Goal: Task Accomplishment & Management: Complete application form

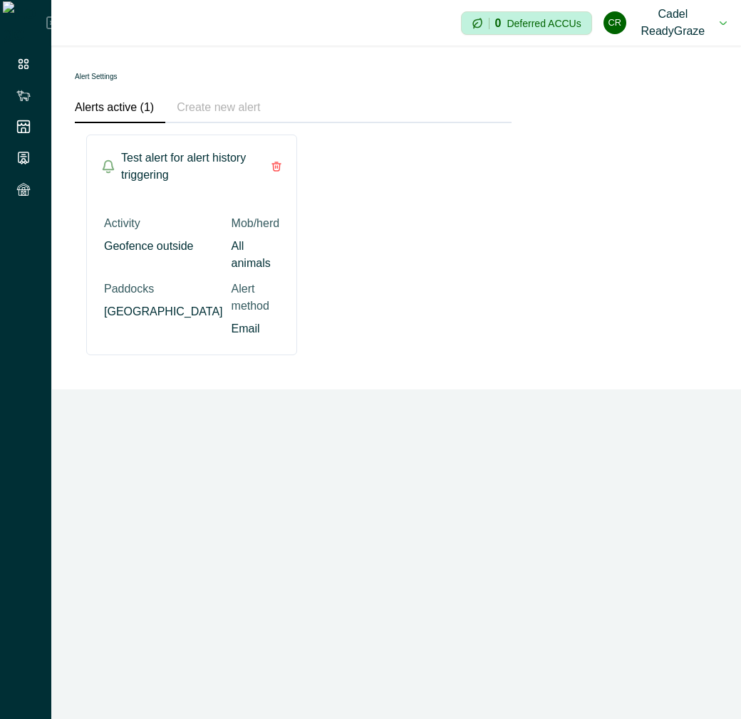
click at [251, 115] on button "Create new alert" at bounding box center [218, 108] width 106 height 30
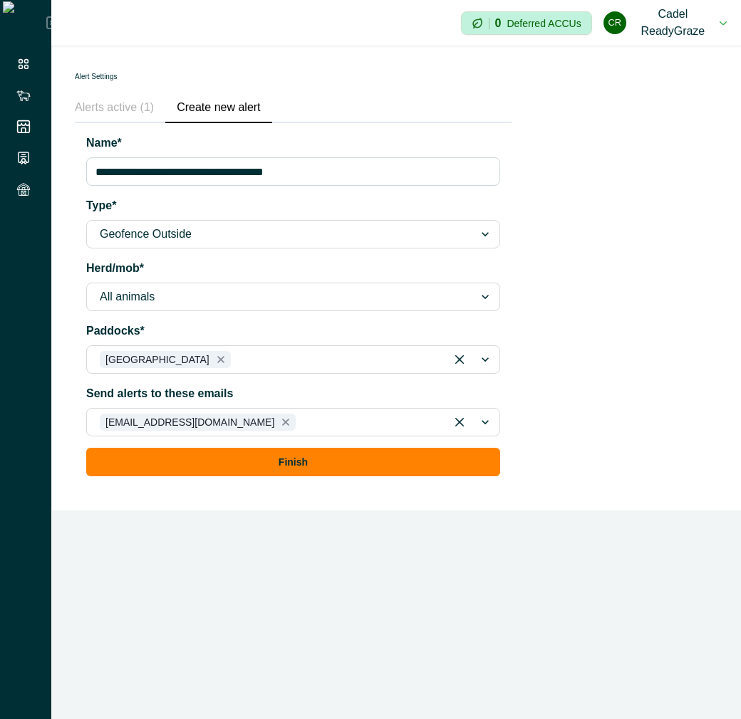
click at [119, 110] on button "Alerts active (1)" at bounding box center [120, 108] width 90 height 30
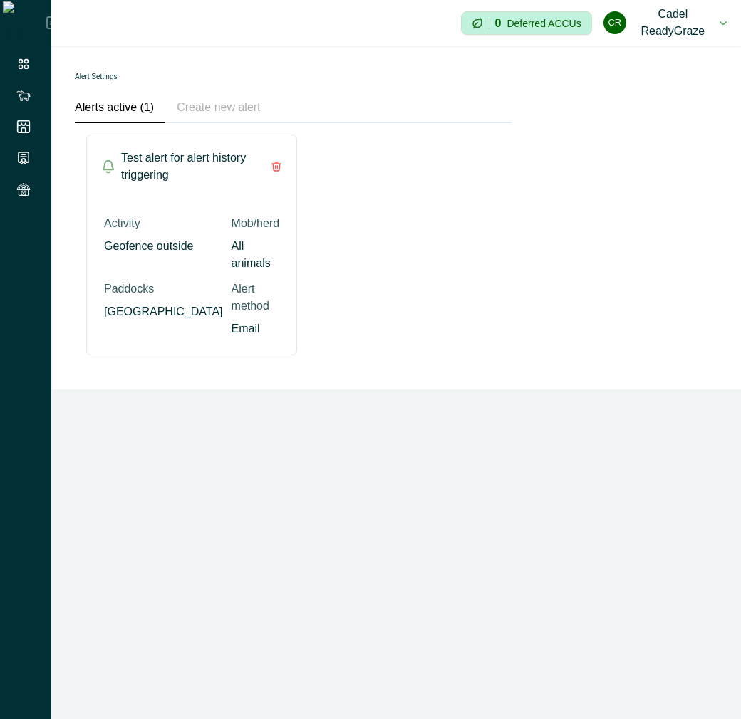
drag, startPoint x: 247, startPoint y: 108, endPoint x: 286, endPoint y: 127, distance: 43.3
click at [247, 108] on button "Create new alert" at bounding box center [218, 108] width 106 height 30
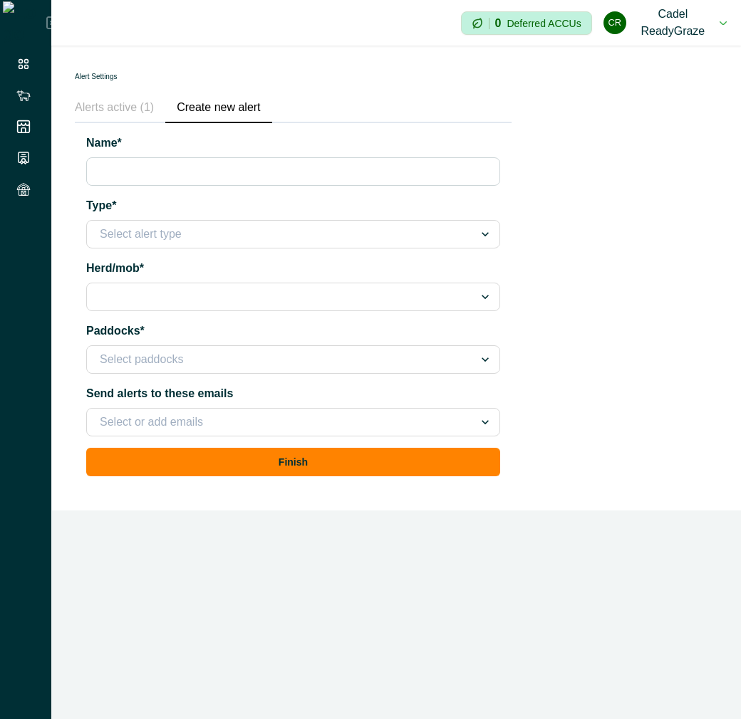
click at [332, 169] on input "Name*" at bounding box center [293, 171] width 414 height 28
type input "**********"
click at [273, 241] on div at bounding box center [280, 234] width 361 height 20
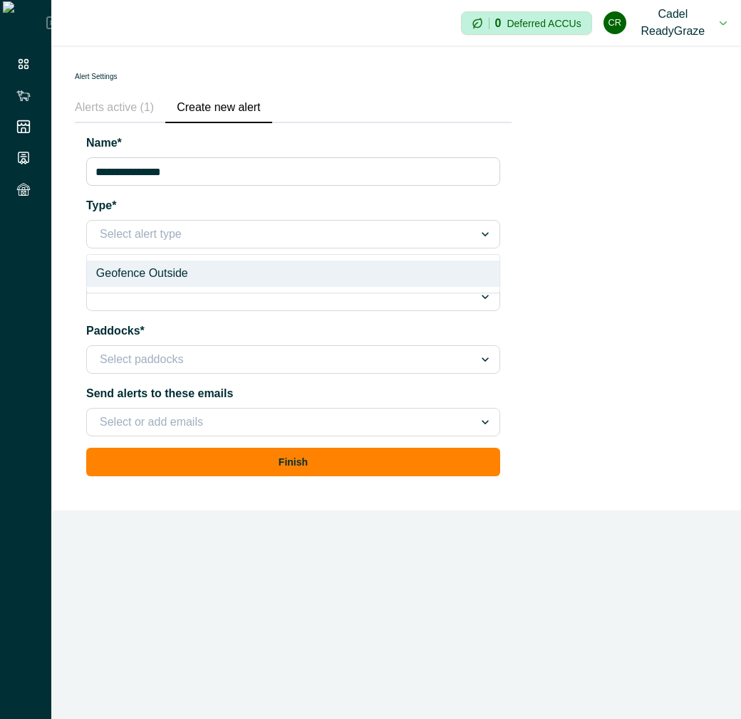
click at [234, 276] on div "Geofence Outside" at bounding box center [293, 274] width 412 height 26
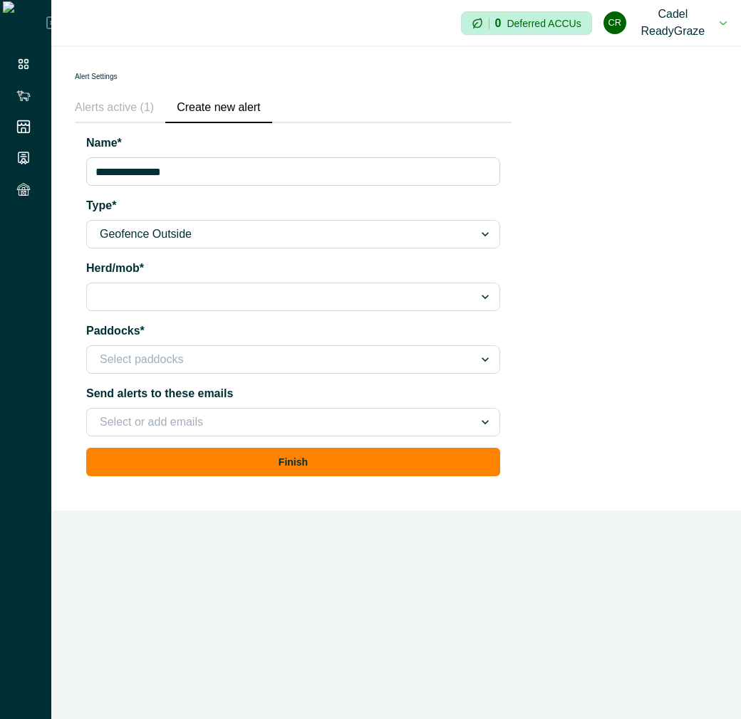
click at [189, 294] on div at bounding box center [280, 297] width 361 height 20
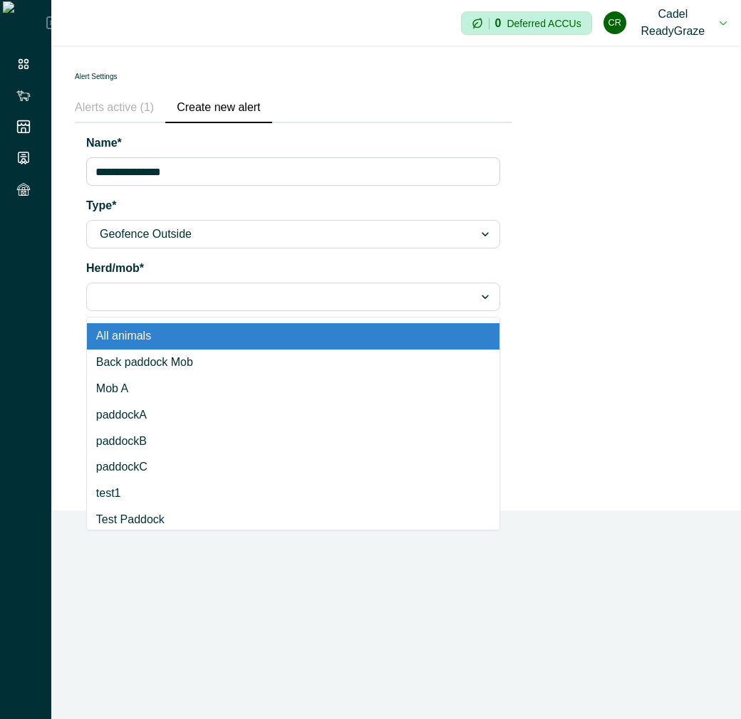
click at [179, 340] on div "All animals" at bounding box center [293, 336] width 412 height 26
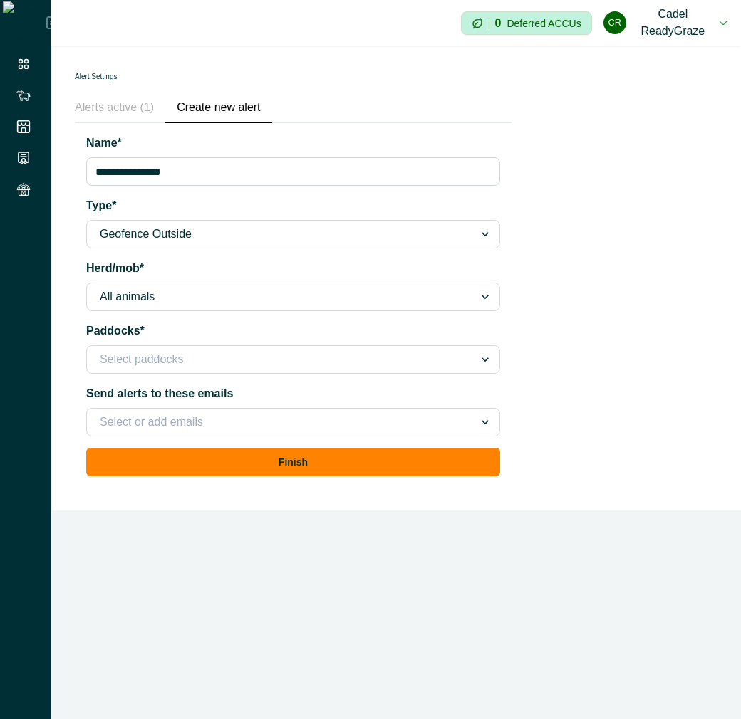
click at [161, 370] on div "Select paddocks" at bounding box center [280, 359] width 387 height 23
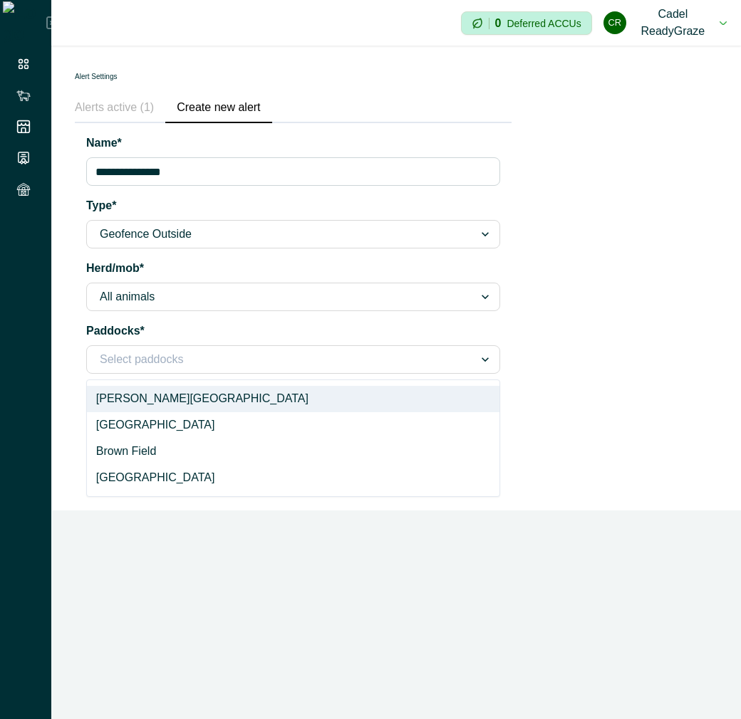
click at [164, 401] on div "Browner Field" at bounding box center [293, 399] width 412 height 26
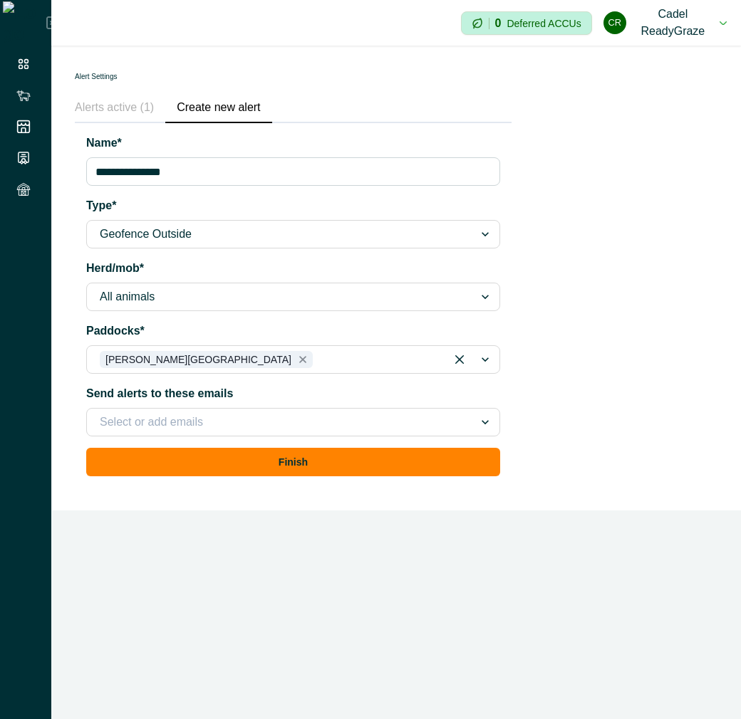
click at [144, 419] on div at bounding box center [280, 422] width 361 height 20
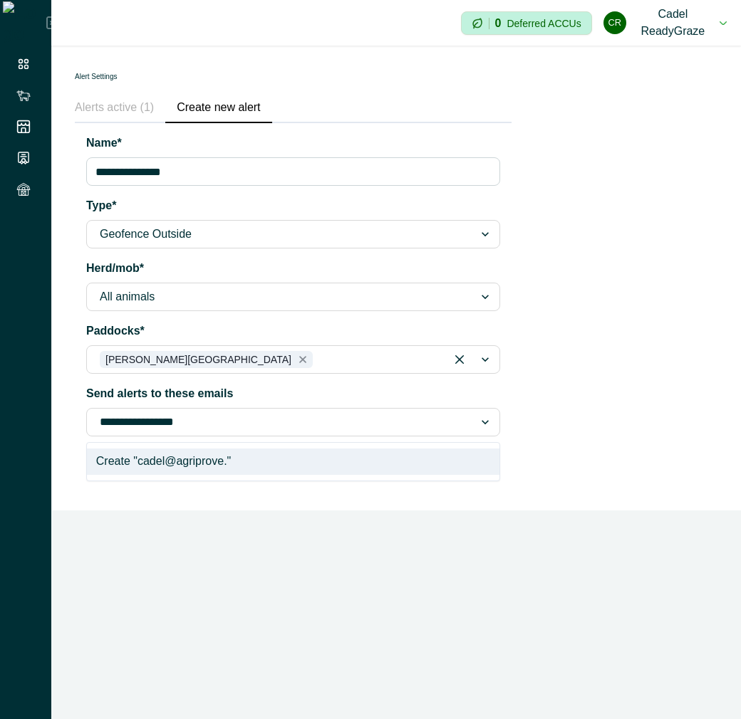
type input "**********"
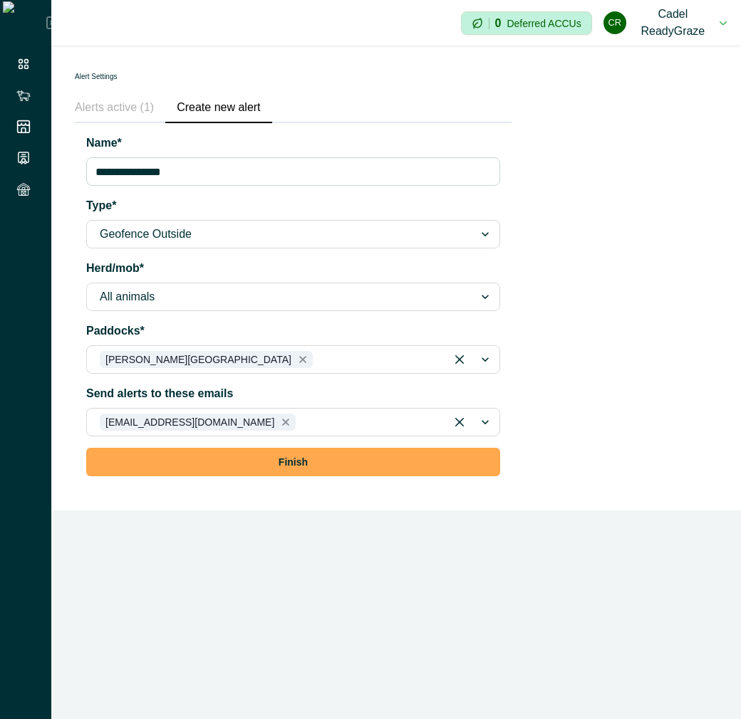
click at [157, 456] on button "Finish" at bounding box center [293, 462] width 414 height 28
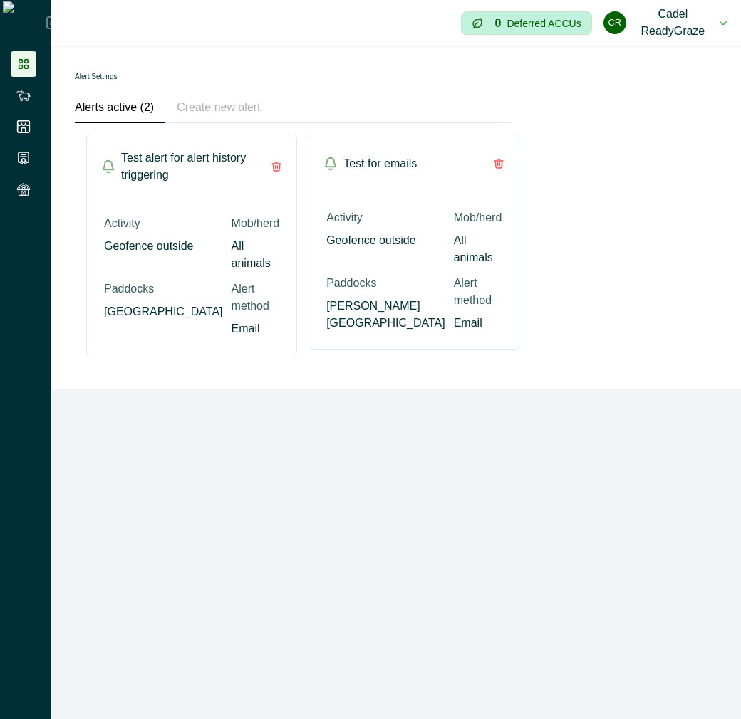
click at [21, 63] on icon at bounding box center [24, 64] width 10 height 10
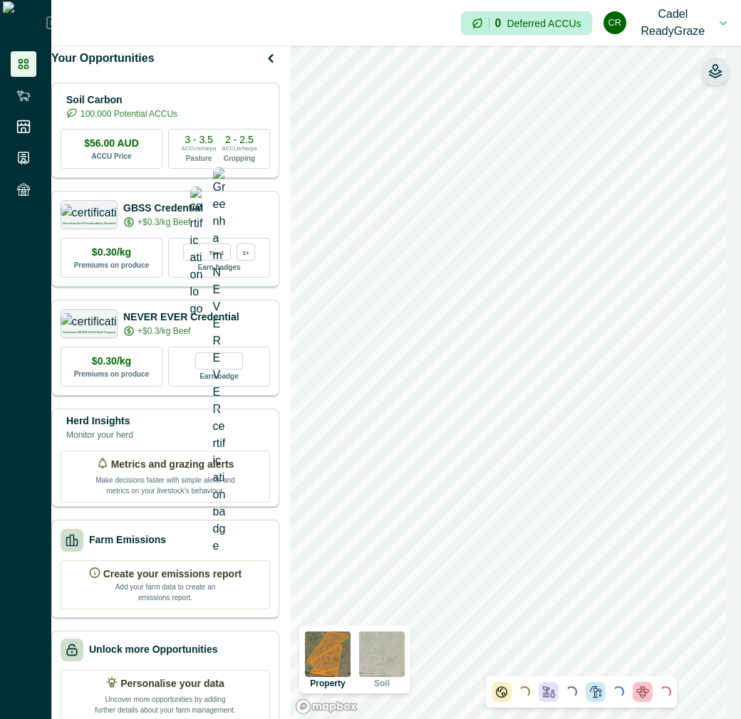
click at [719, 76] on icon "button" at bounding box center [715, 74] width 12 height 7
drag, startPoint x: 400, startPoint y: 662, endPoint x: 370, endPoint y: 656, distance: 30.5
click at [400, 662] on img at bounding box center [382, 655] width 46 height 46
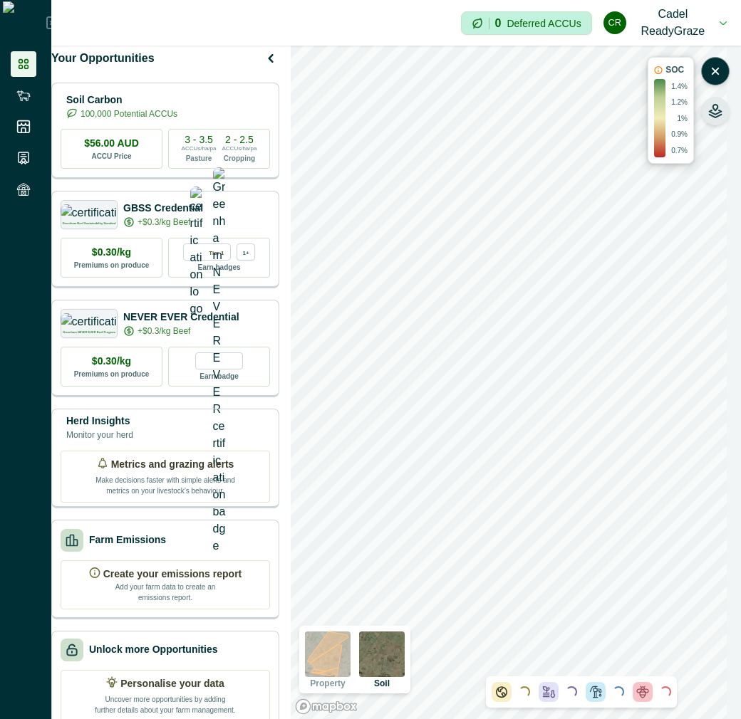
click at [721, 109] on icon "button" at bounding box center [715, 111] width 14 height 14
click at [330, 657] on img at bounding box center [328, 655] width 46 height 46
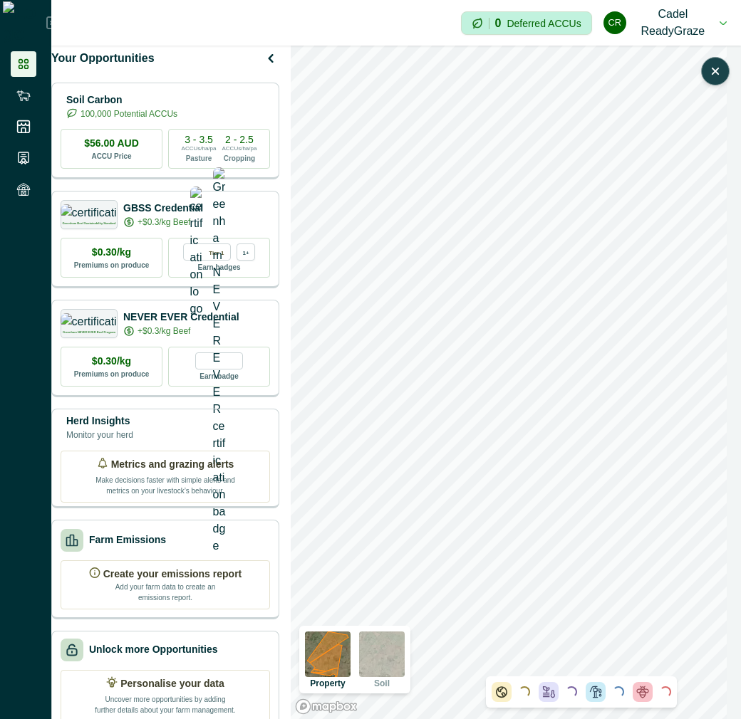
click at [719, 73] on icon "button" at bounding box center [715, 71] width 14 height 14
click at [719, 73] on icon "button" at bounding box center [715, 74] width 12 height 7
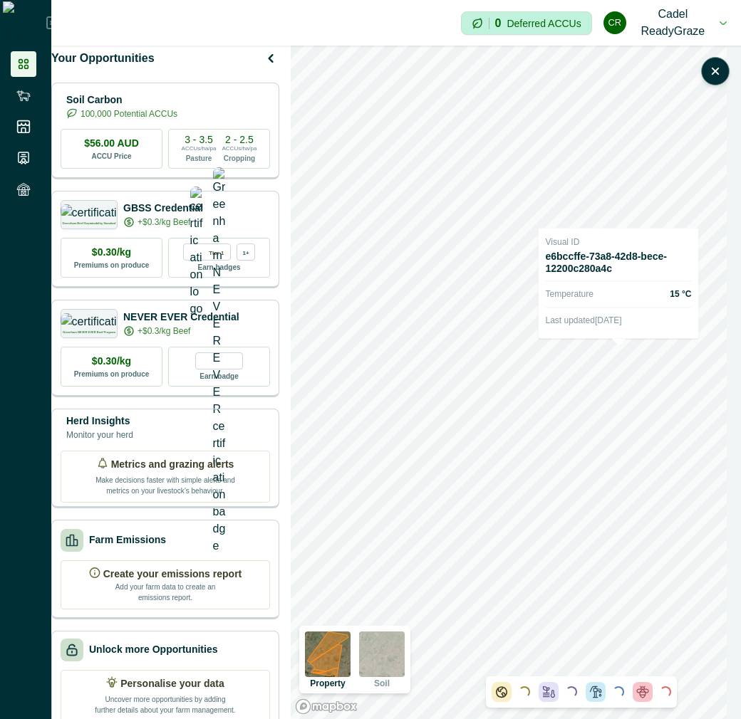
click at [624, 317] on p "Last updated 25 Mar 2025" at bounding box center [619, 320] width 146 height 14
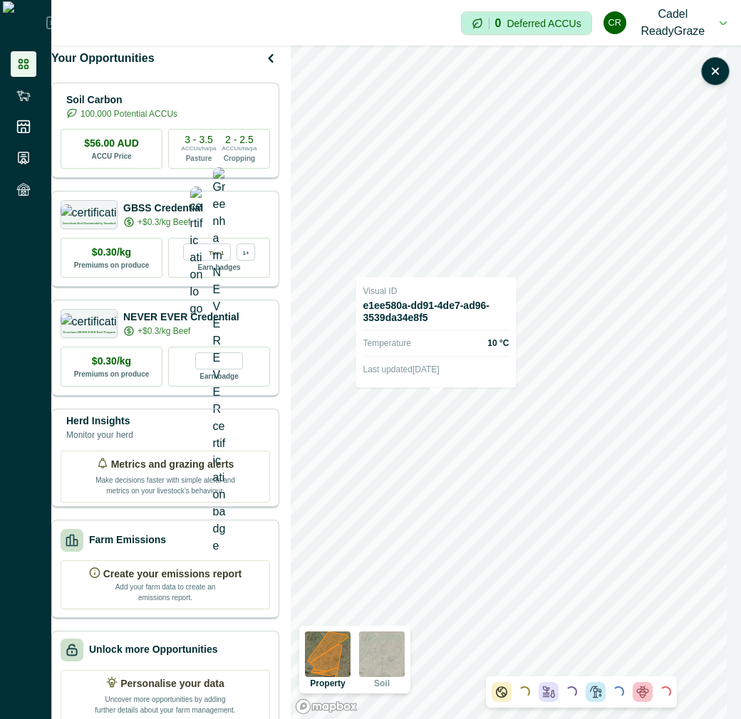
click at [420, 313] on h2 "e1ee580a-dd91-4de7-ad96-3539da34e8f5" at bounding box center [436, 312] width 146 height 24
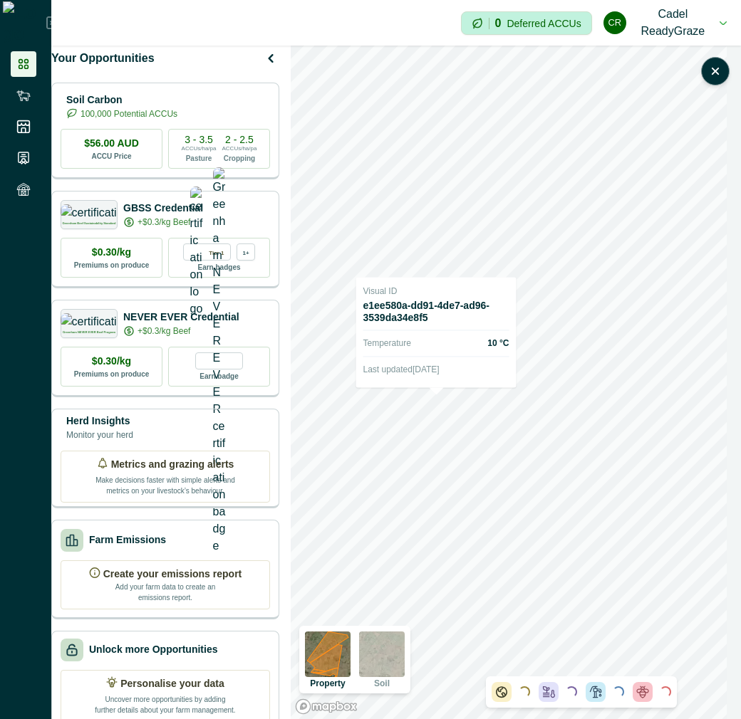
click at [420, 313] on h2 "e1ee580a-dd91-4de7-ad96-3539da34e8f5" at bounding box center [436, 312] width 146 height 24
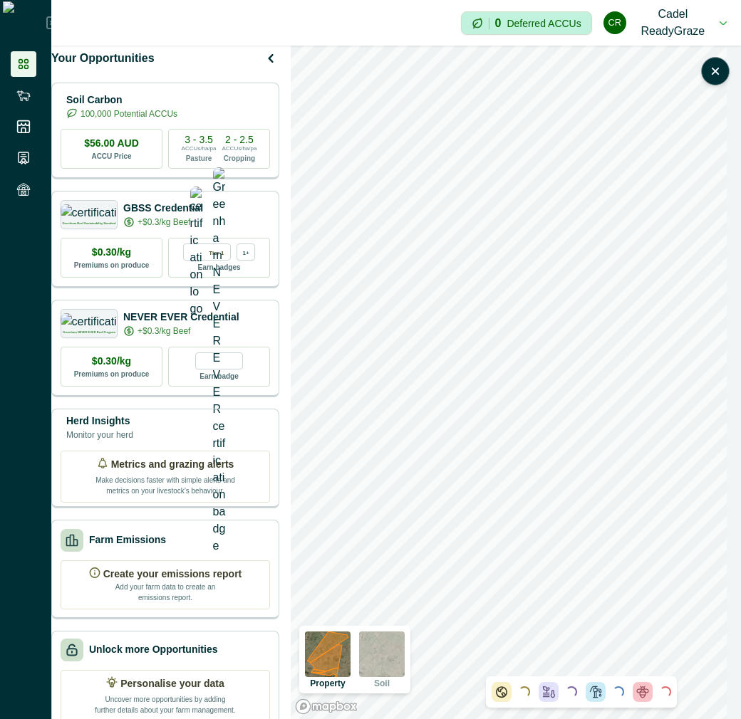
click at [343, 662] on img at bounding box center [328, 655] width 46 height 46
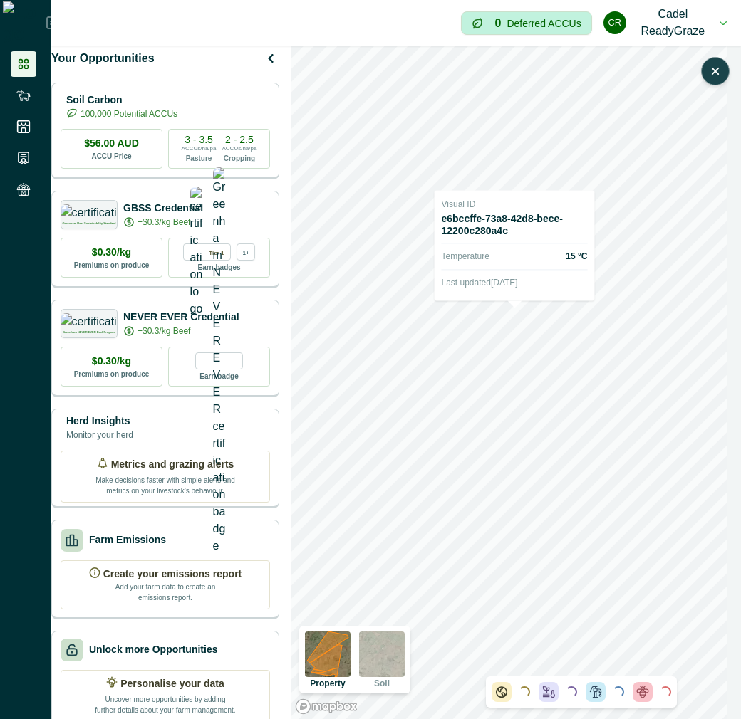
click at [717, 61] on button "button" at bounding box center [715, 71] width 28 height 28
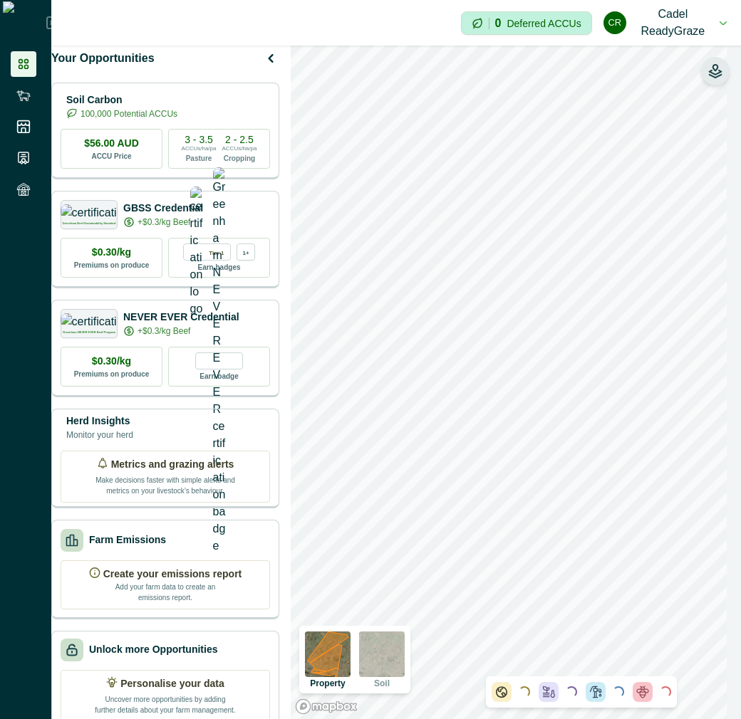
click at [710, 61] on button "button" at bounding box center [715, 71] width 28 height 28
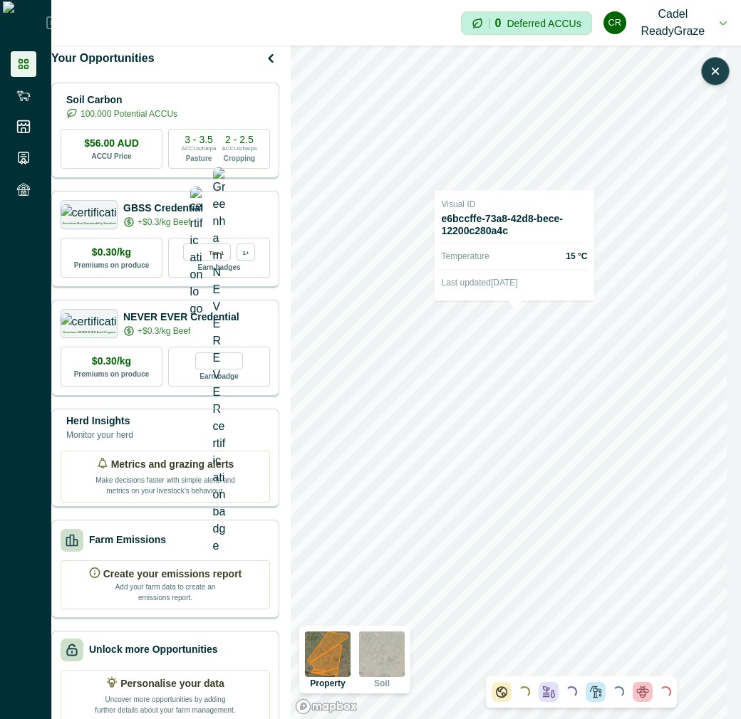
click at [716, 73] on icon "button" at bounding box center [715, 71] width 6 height 6
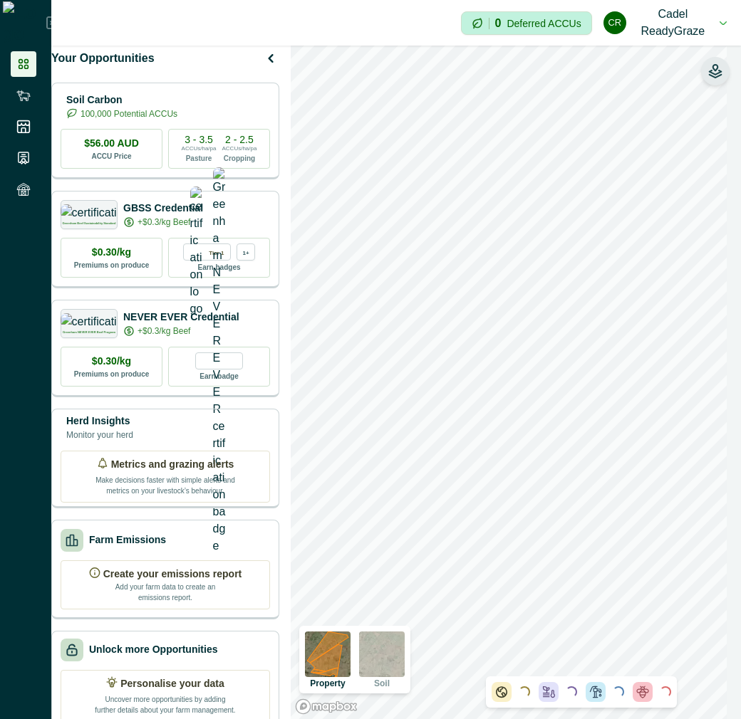
click at [716, 78] on icon "button" at bounding box center [715, 74] width 12 height 7
